Goal: Information Seeking & Learning: Learn about a topic

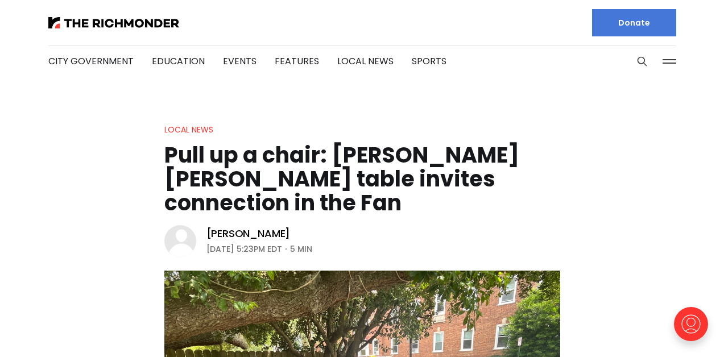
click at [101, 141] on header "Local News Pull up a chair: [PERSON_NAME] [PERSON_NAME] table invites connectio…" at bounding box center [362, 351] width 724 height 456
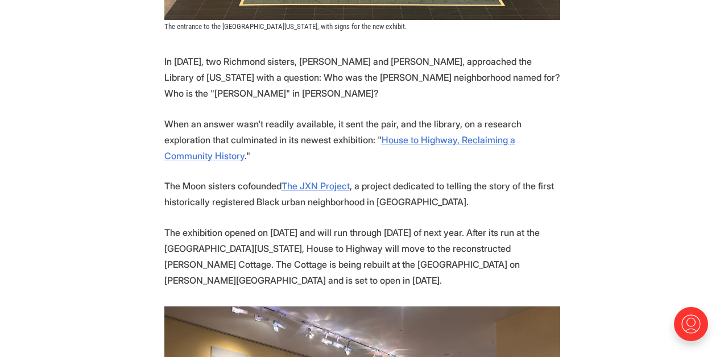
scroll to position [575, 0]
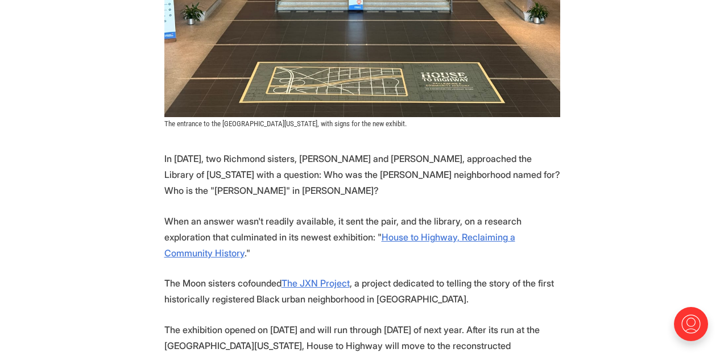
scroll to position [550, 0]
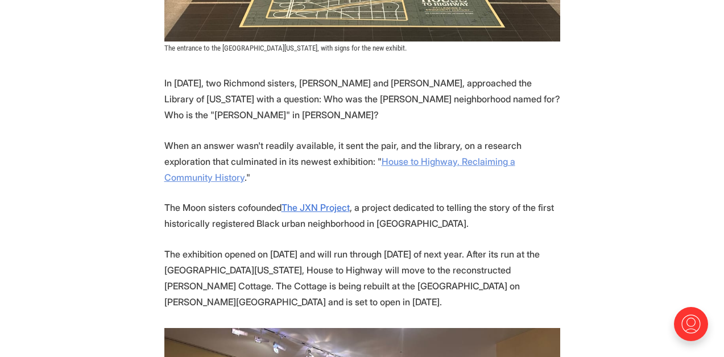
click at [417, 162] on link "House to Highway, Reclaiming a Community History" at bounding box center [339, 169] width 351 height 27
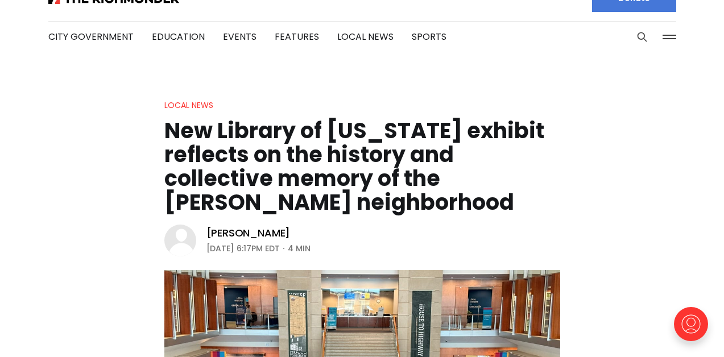
scroll to position [0, 0]
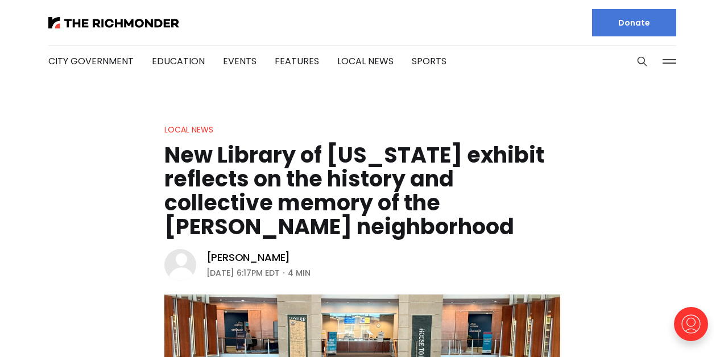
click at [295, 13] on div at bounding box center [200, 23] width 305 height 46
